Goal: Task Accomplishment & Management: Use online tool/utility

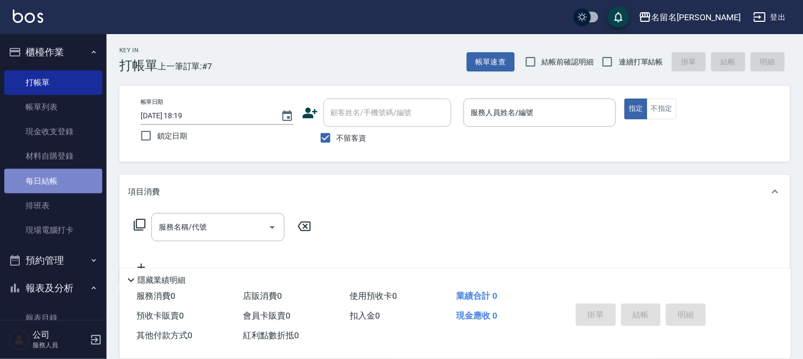
click at [81, 180] on link "每日結帳" at bounding box center [53, 181] width 98 height 25
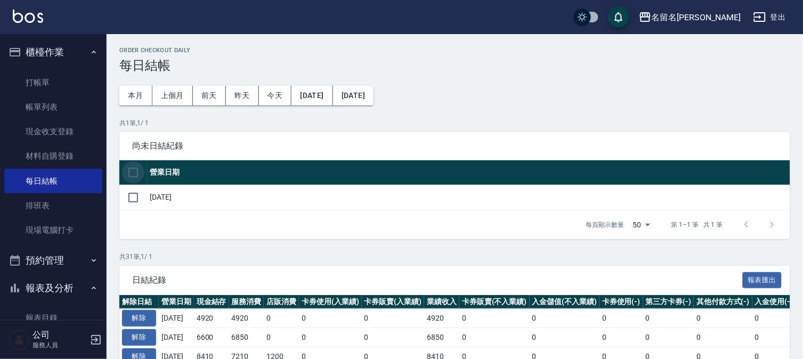
click at [130, 167] on input "checkbox" at bounding box center [133, 173] width 22 height 22
checkbox input "true"
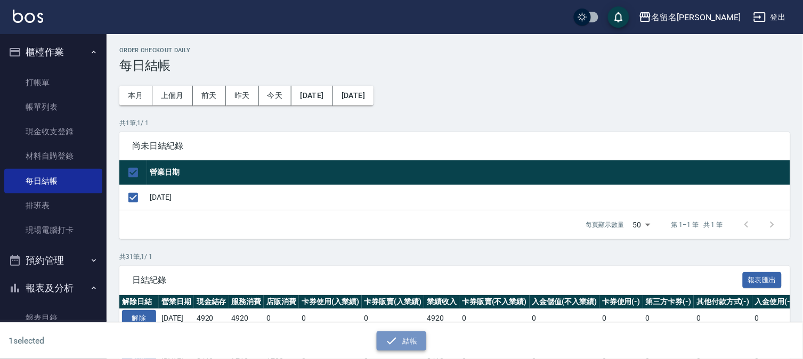
click at [393, 332] on button "結帳" at bounding box center [402, 342] width 50 height 20
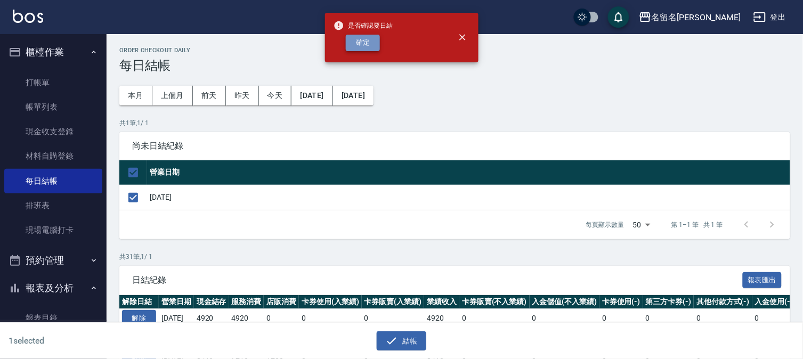
click at [360, 38] on button "確定" at bounding box center [363, 43] width 34 height 17
checkbox input "false"
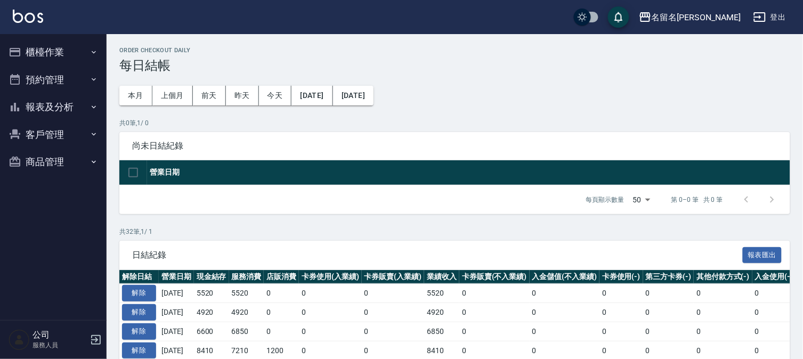
click at [54, 106] on button "報表及分析" at bounding box center [53, 107] width 98 height 28
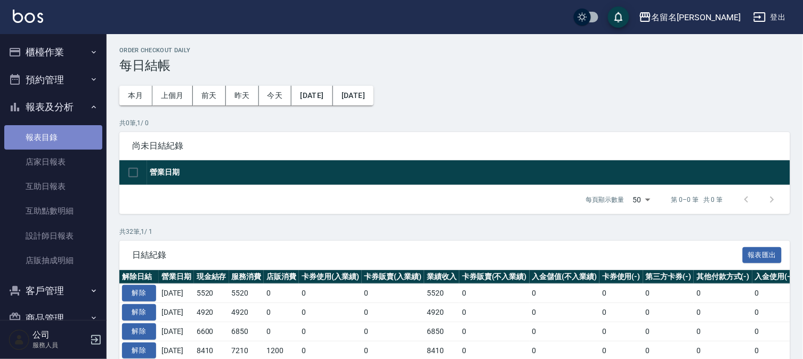
click at [55, 131] on link "報表目錄" at bounding box center [53, 137] width 98 height 25
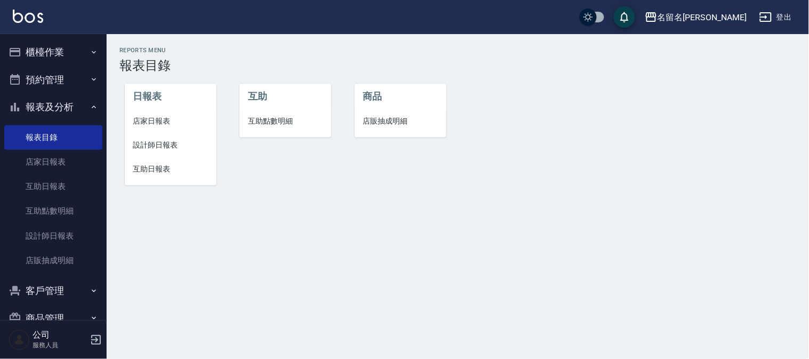
click at [135, 118] on span "店家日報表" at bounding box center [170, 121] width 75 height 11
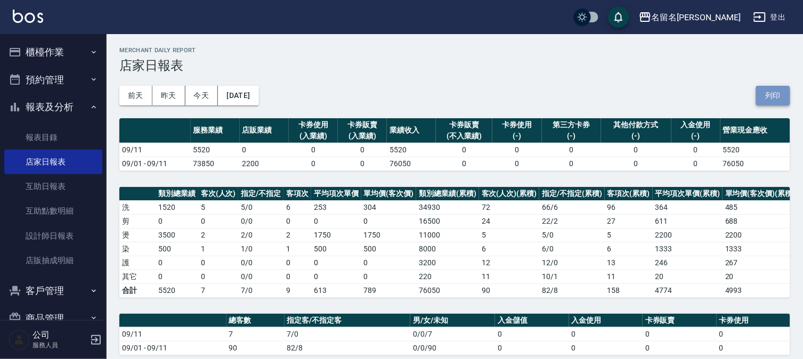
click at [762, 92] on button "列印" at bounding box center [774, 96] width 34 height 20
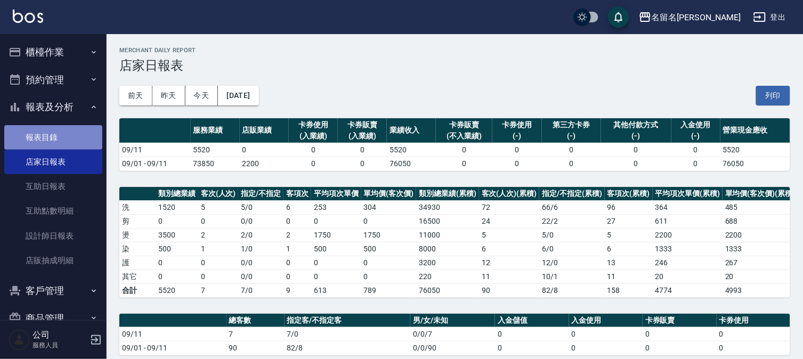
click at [64, 135] on link "報表目錄" at bounding box center [53, 137] width 98 height 25
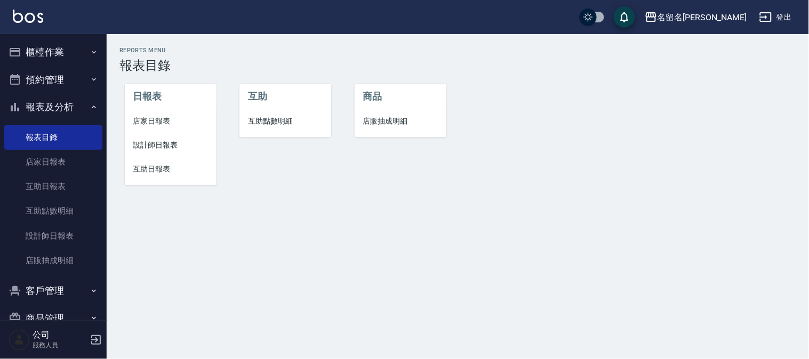
click at [150, 145] on span "設計師日報表" at bounding box center [170, 145] width 75 height 11
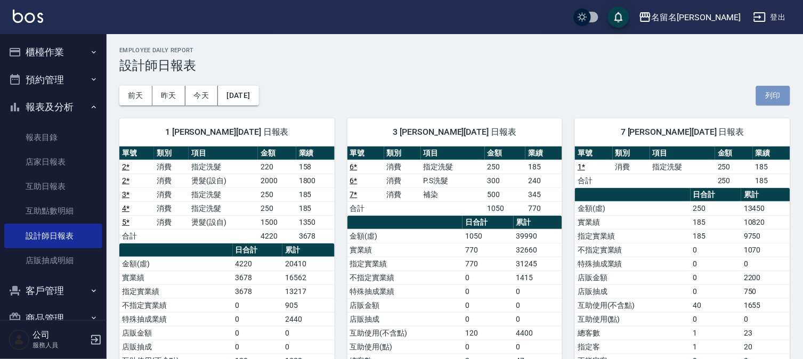
drag, startPoint x: 759, startPoint y: 89, endPoint x: 613, endPoint y: 318, distance: 271.8
click at [759, 89] on button "列印" at bounding box center [774, 96] width 34 height 20
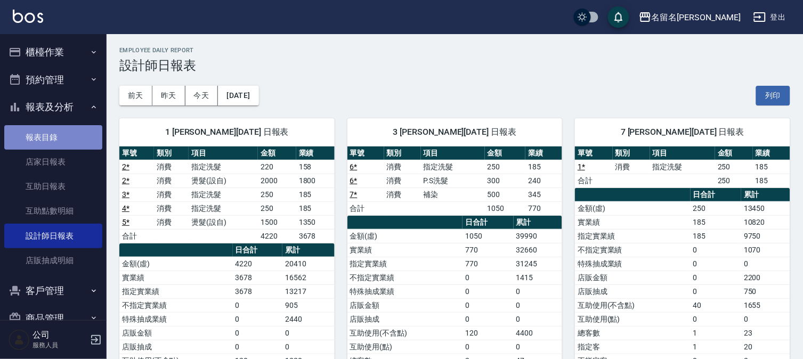
click at [69, 134] on link "報表目錄" at bounding box center [53, 137] width 98 height 25
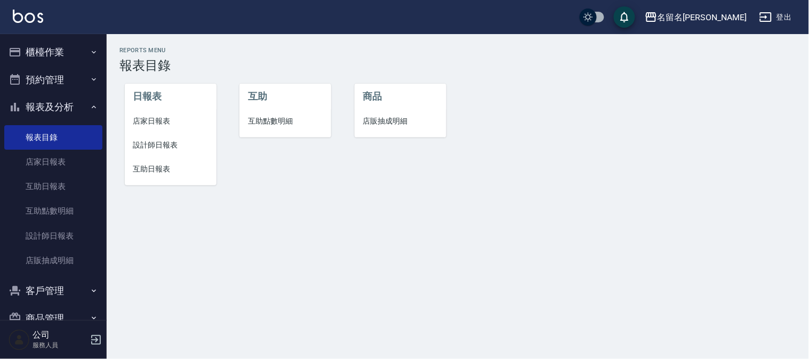
click at [149, 158] on li "互助日報表" at bounding box center [171, 169] width 92 height 24
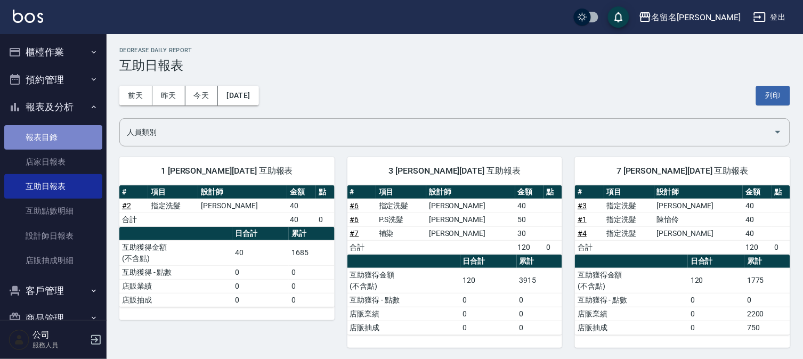
click at [69, 138] on link "報表目錄" at bounding box center [53, 137] width 98 height 25
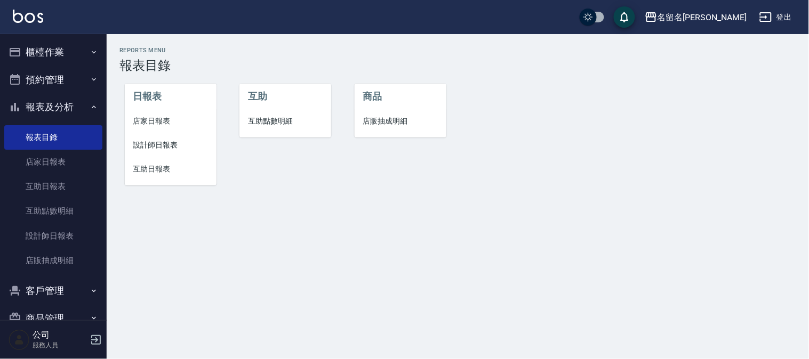
click at [159, 168] on span "互助日報表" at bounding box center [170, 169] width 75 height 11
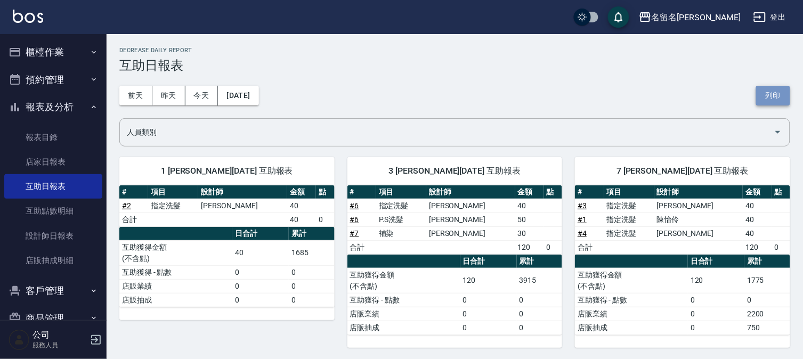
click at [773, 88] on button "列印" at bounding box center [774, 96] width 34 height 20
